Goal: Book appointment/travel/reservation

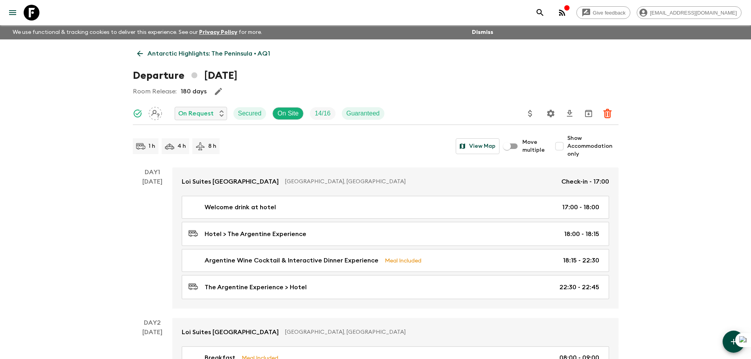
scroll to position [1064, 0]
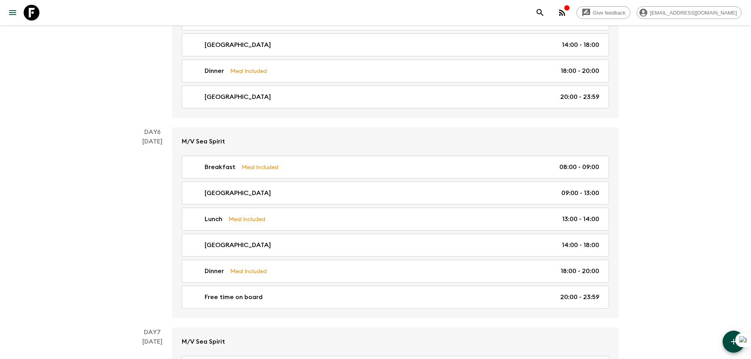
click at [29, 13] on icon at bounding box center [32, 13] width 16 height 16
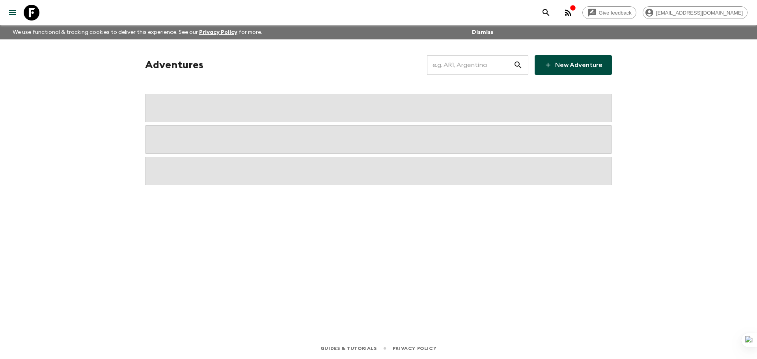
click at [458, 67] on input "text" at bounding box center [470, 65] width 86 height 22
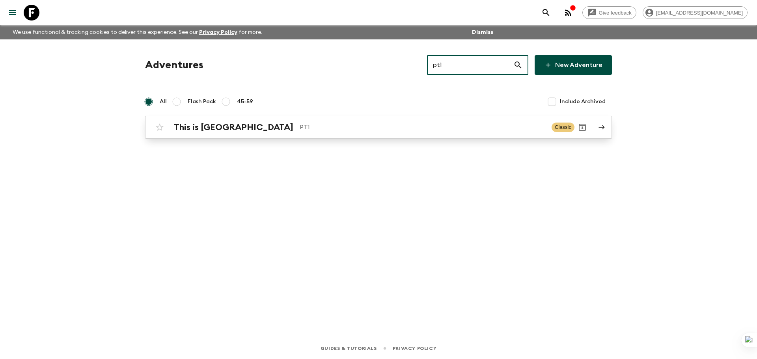
type input "pt1"
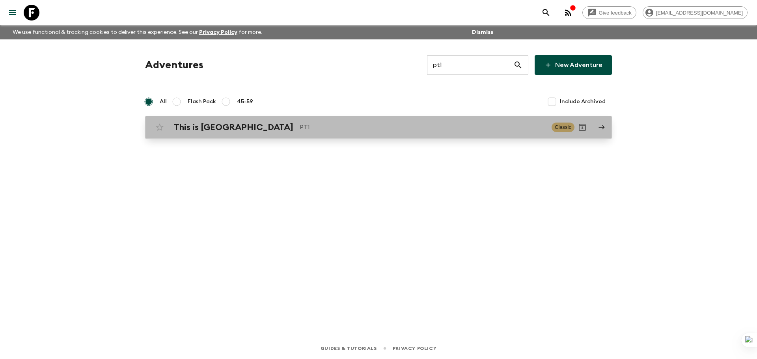
click at [374, 122] on div "This is Portugal PT1 Classic" at bounding box center [363, 127] width 422 height 16
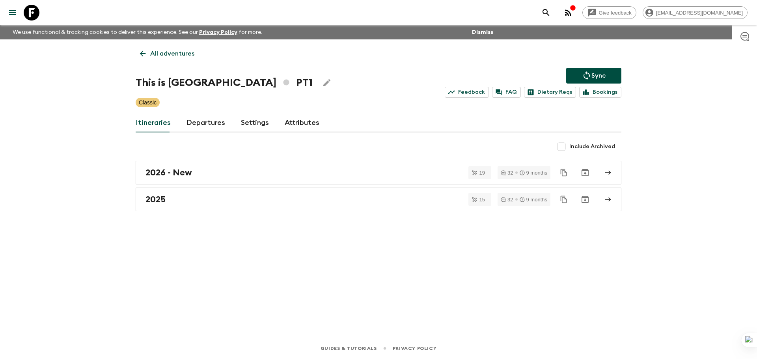
click at [205, 119] on link "Departures" at bounding box center [205, 123] width 39 height 19
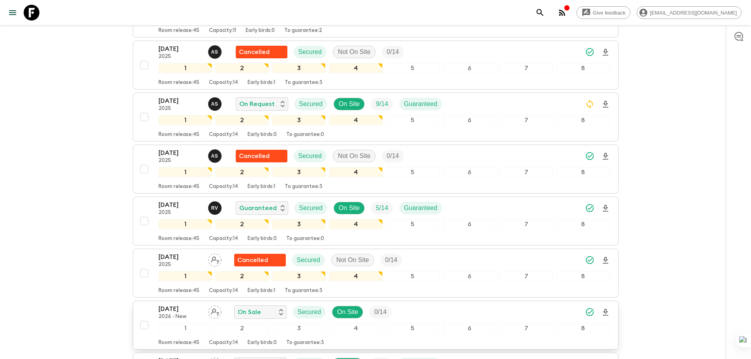
scroll to position [2838, 0]
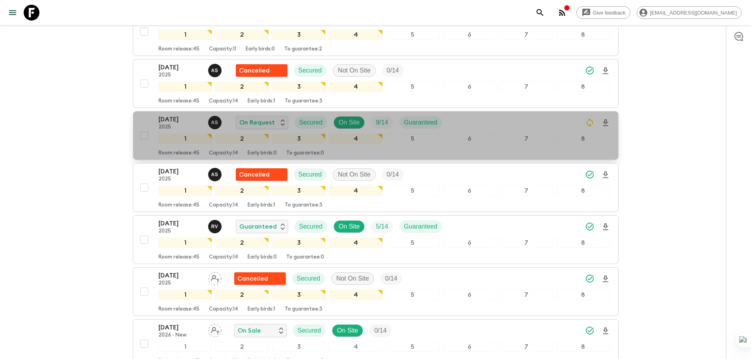
click at [173, 118] on p "[DATE]" at bounding box center [179, 119] width 43 height 9
